Goal: Task Accomplishment & Management: Complete application form

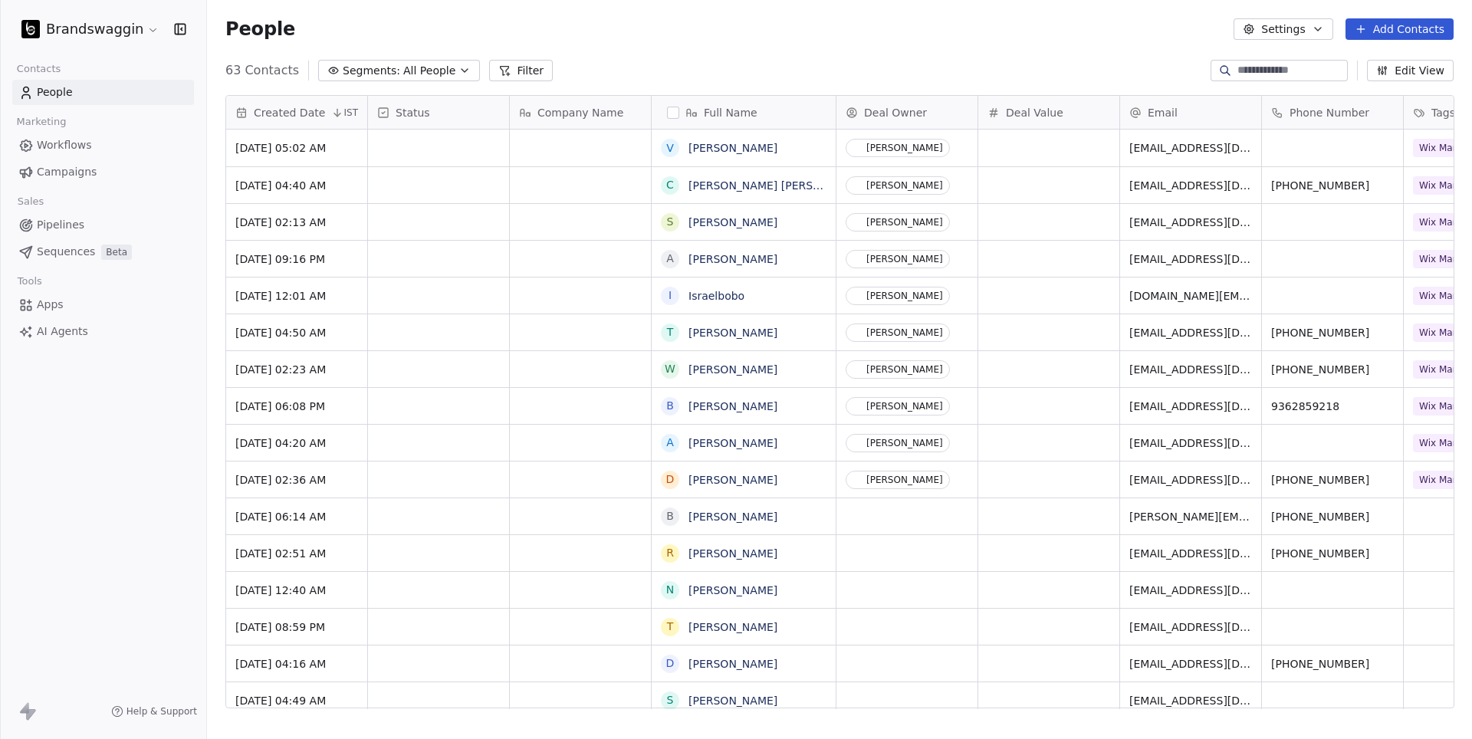
scroll to position [650, 1265]
click at [1403, 29] on button "Add Contacts" at bounding box center [1400, 28] width 108 height 21
click at [1397, 60] on span "Create new contact" at bounding box center [1400, 62] width 105 height 16
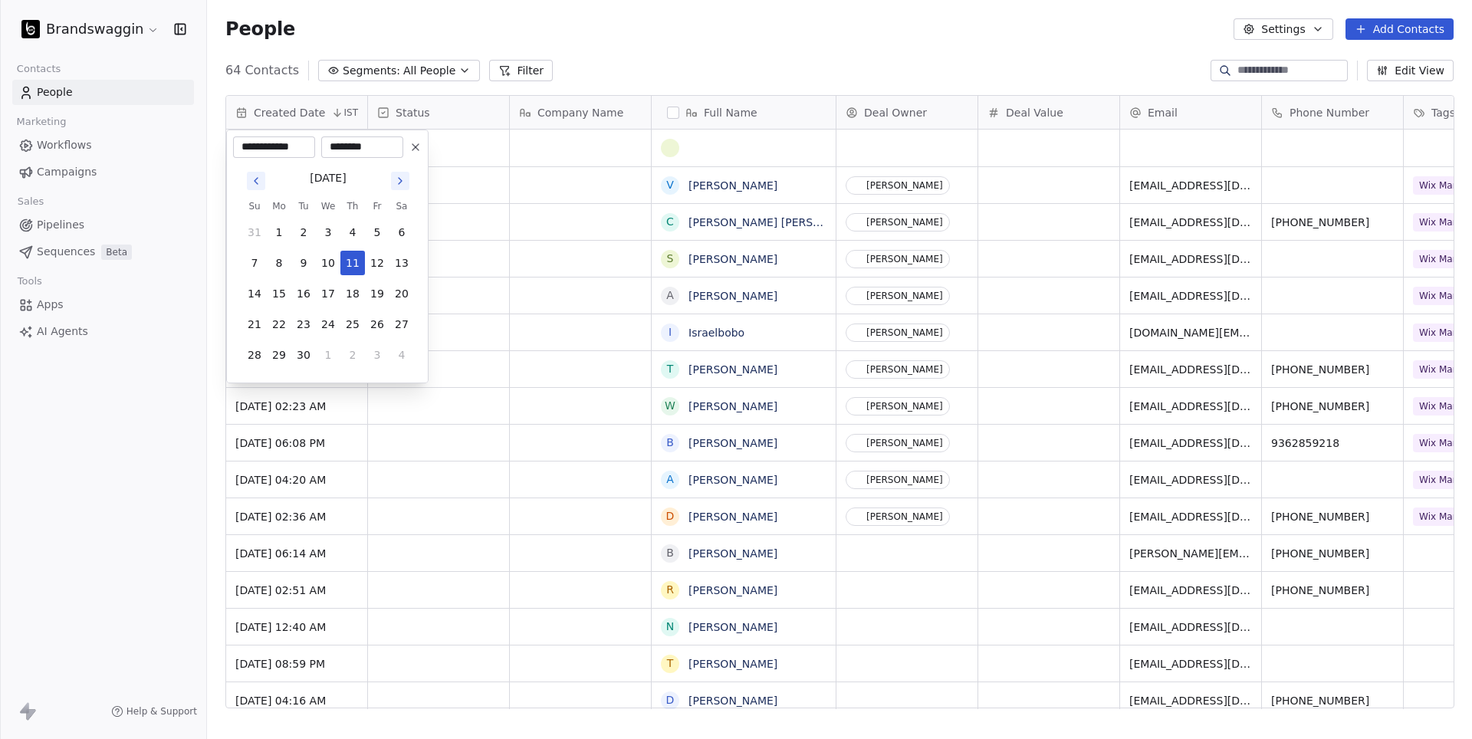
click at [749, 150] on html "Brandswaggin Contacts People Marketing Workflows Campaigns Sales Pipelines Sequ…" at bounding box center [736, 369] width 1472 height 739
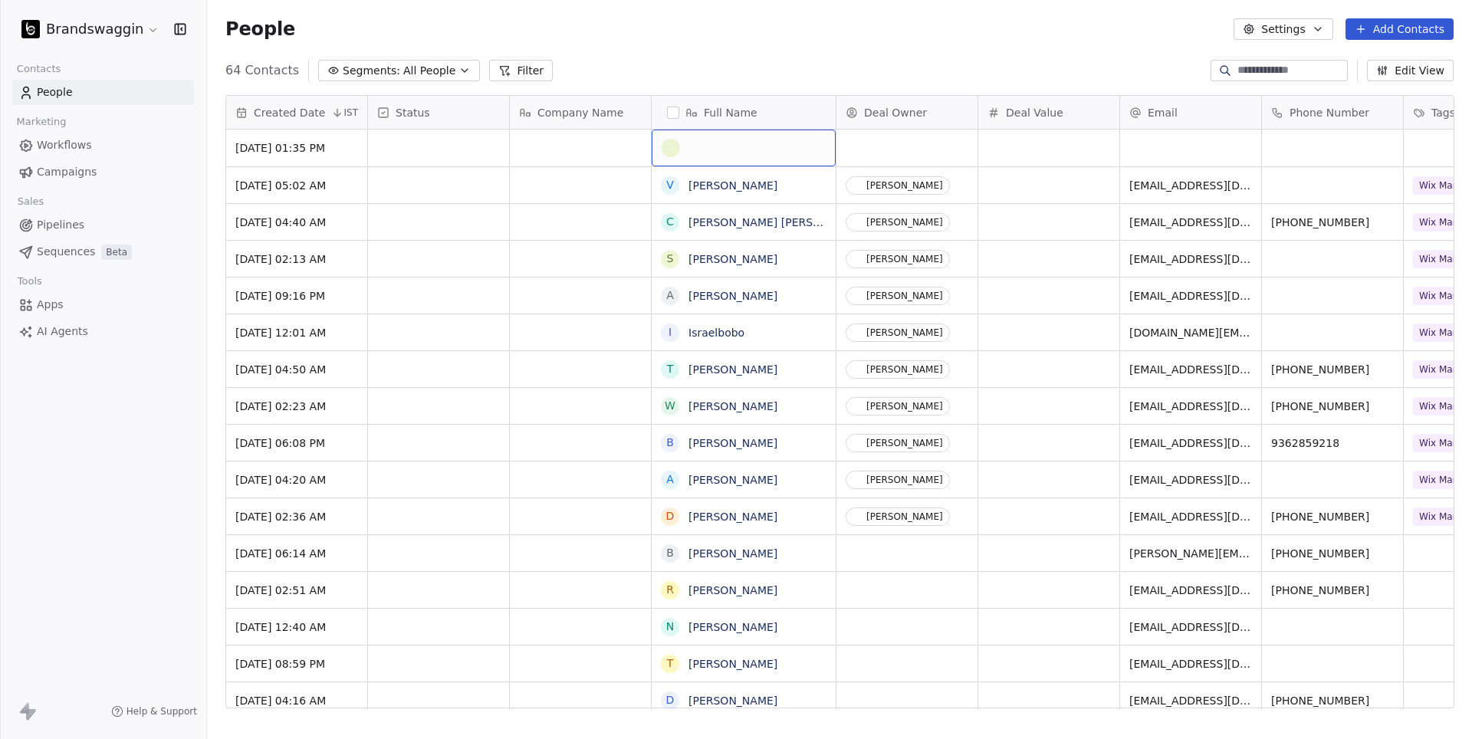
click at [749, 150] on div "grid" at bounding box center [744, 148] width 164 height 18
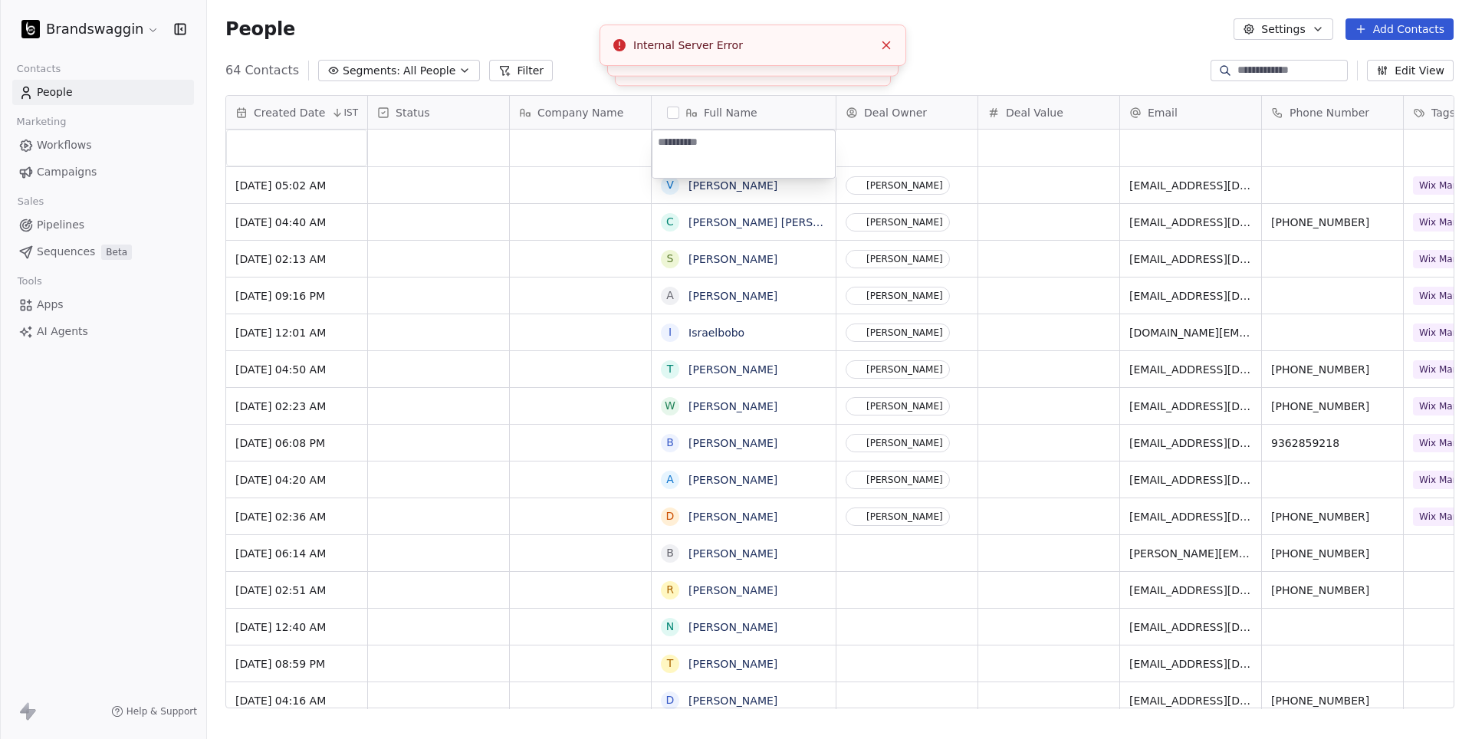
click at [749, 150] on textarea at bounding box center [744, 154] width 183 height 48
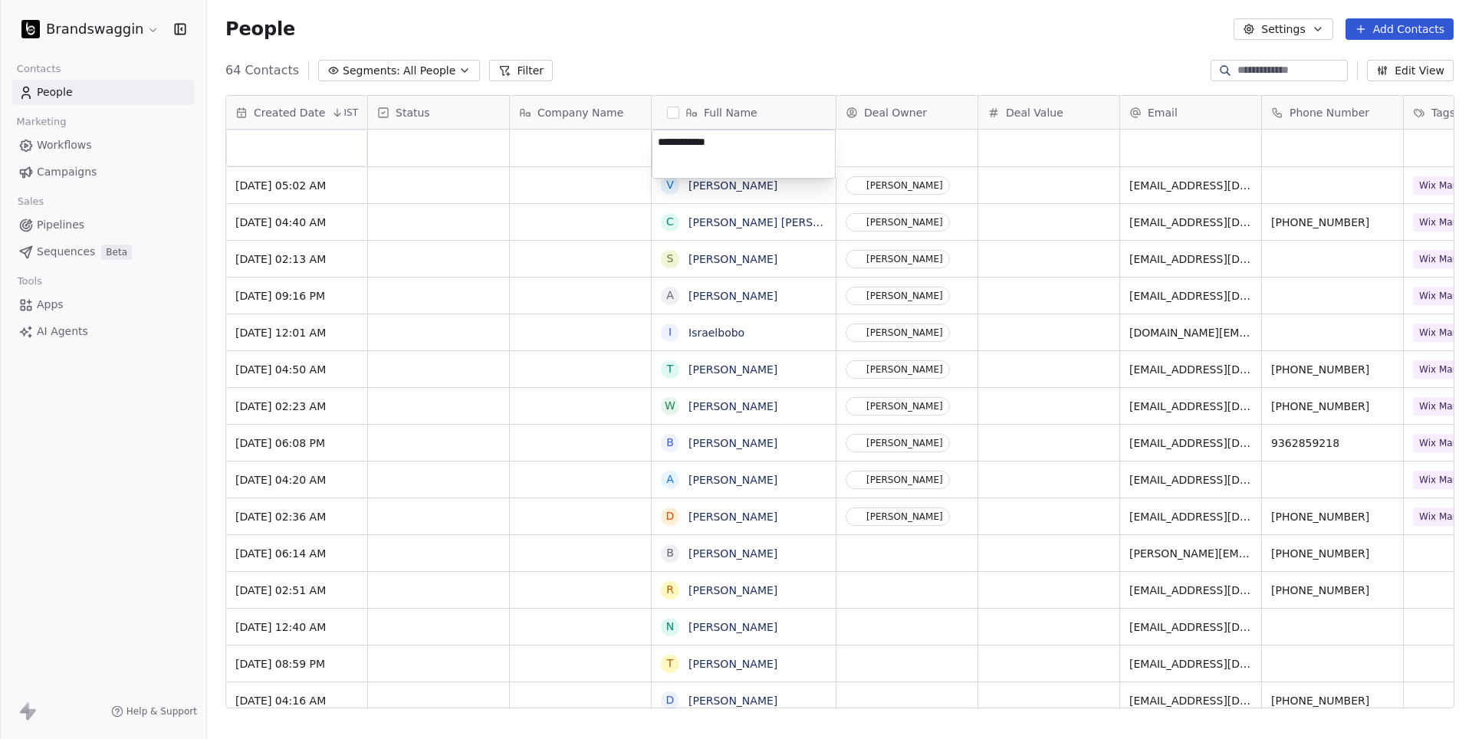
type textarea "**********"
click at [1176, 149] on html "Brandswaggin Contacts People Marketing Workflows Campaigns Sales Pipelines Sequ…" at bounding box center [736, 369] width 1472 height 739
click at [1188, 147] on div "grid" at bounding box center [1190, 148] width 141 height 37
type input "**********"
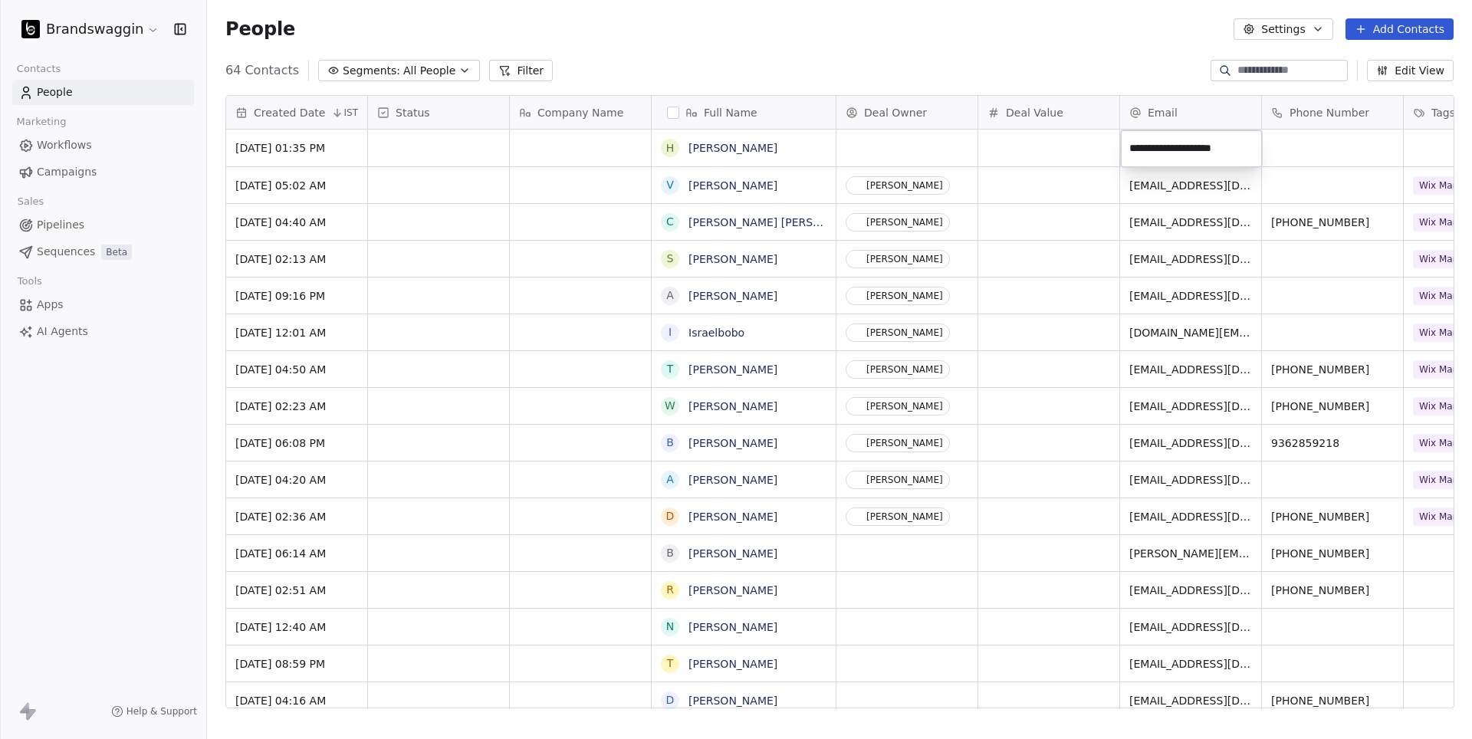
click at [1029, 102] on html "Brandswaggin Contacts People Marketing Workflows Campaigns Sales Pipelines Sequ…" at bounding box center [736, 369] width 1472 height 739
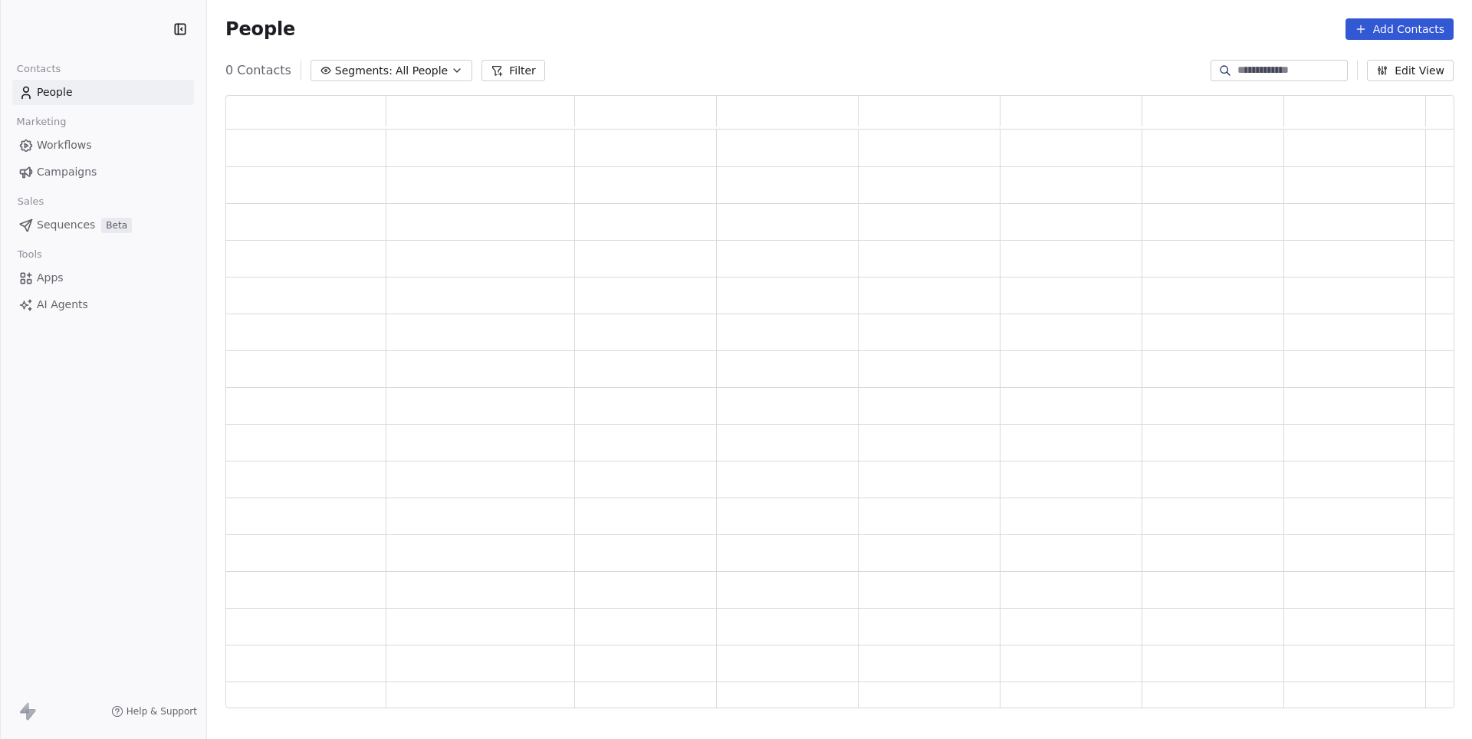
scroll to position [614, 1228]
